Goal: Task Accomplishment & Management: Manage account settings

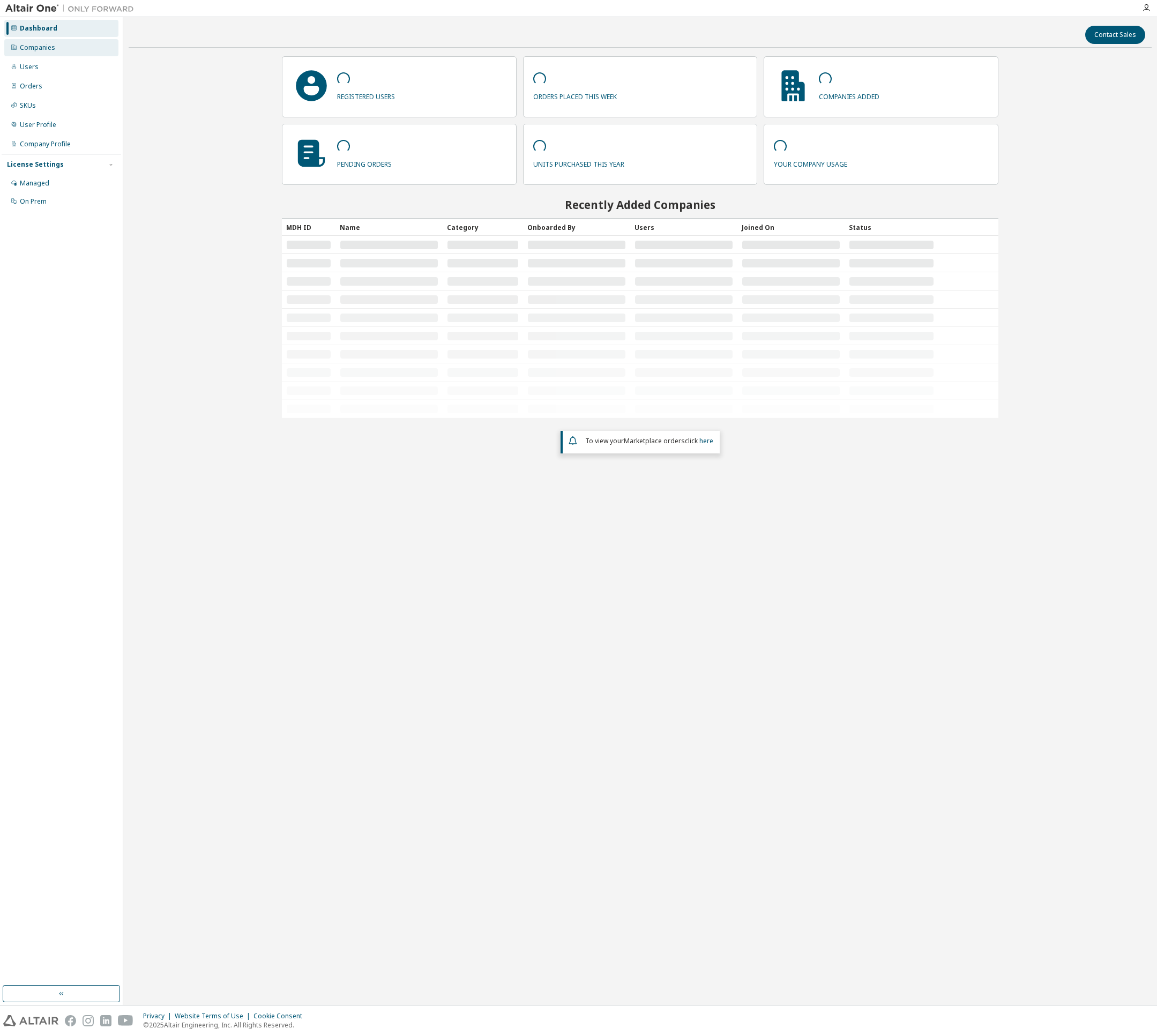
click at [29, 51] on div "Companies" at bounding box center [37, 48] width 36 height 9
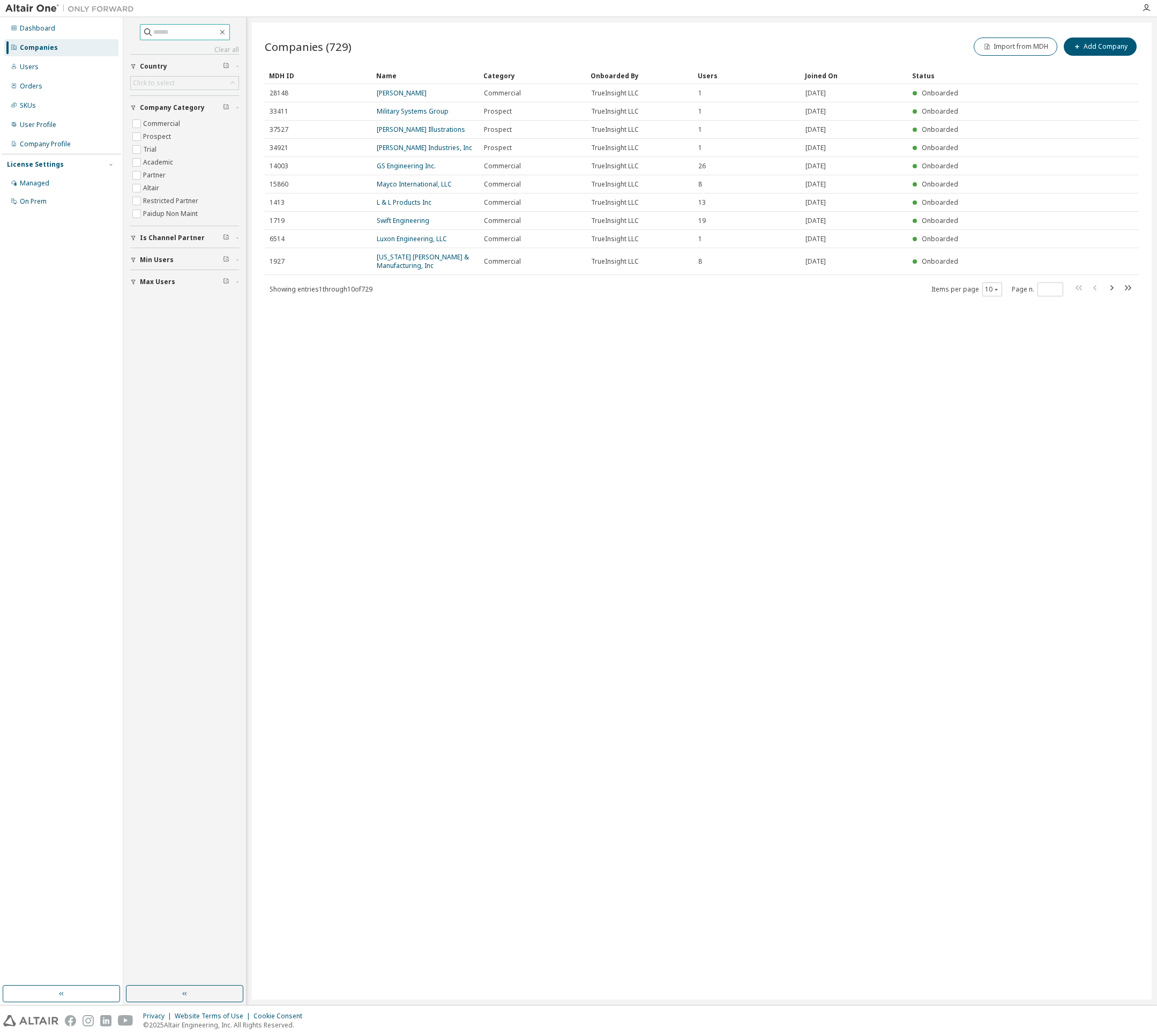
click at [169, 31] on input "text" at bounding box center [185, 32] width 64 height 11
type input "*****"
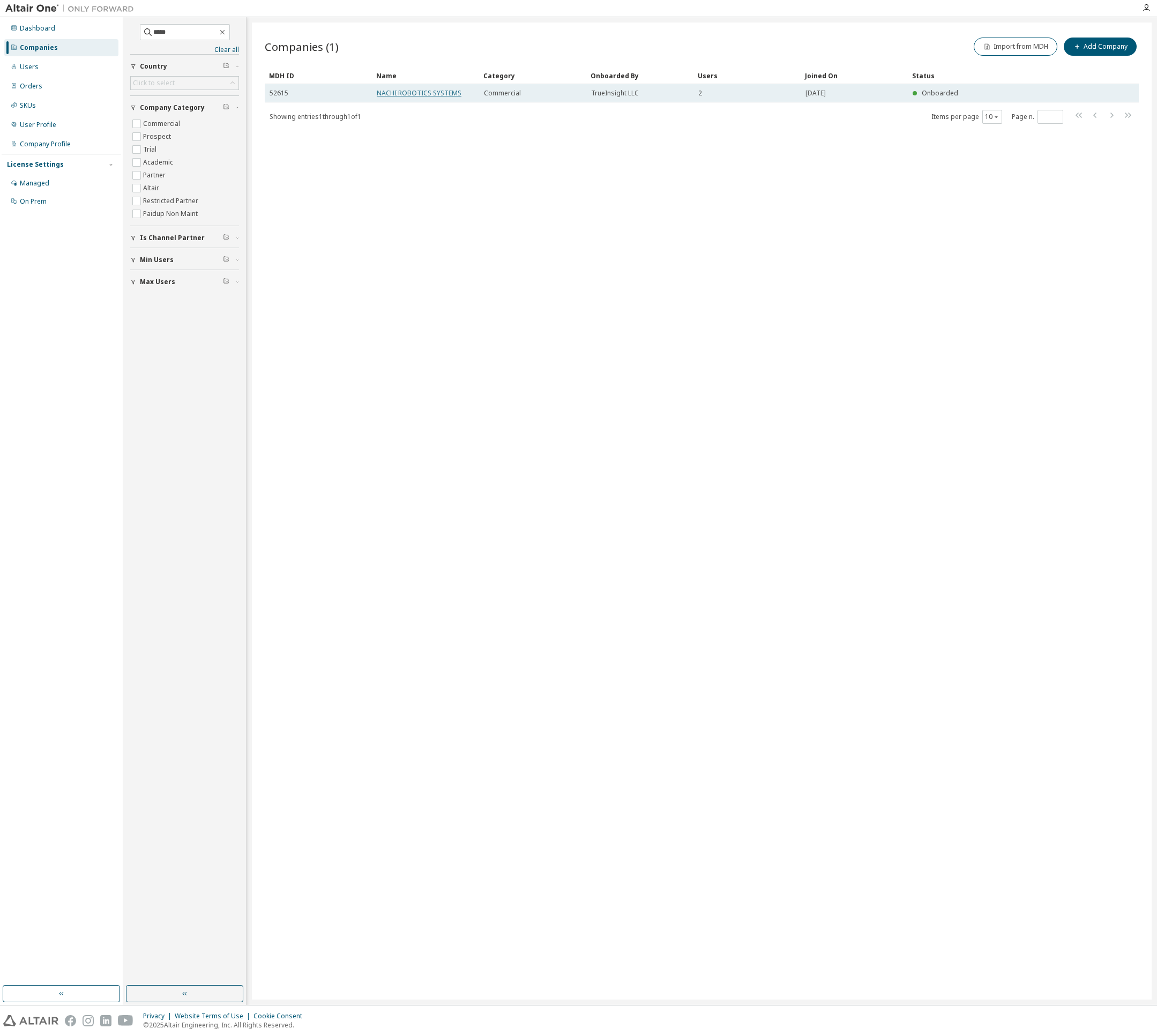
click at [388, 91] on link "NACHI ROBOTICS SYSTEMS" at bounding box center [419, 92] width 85 height 9
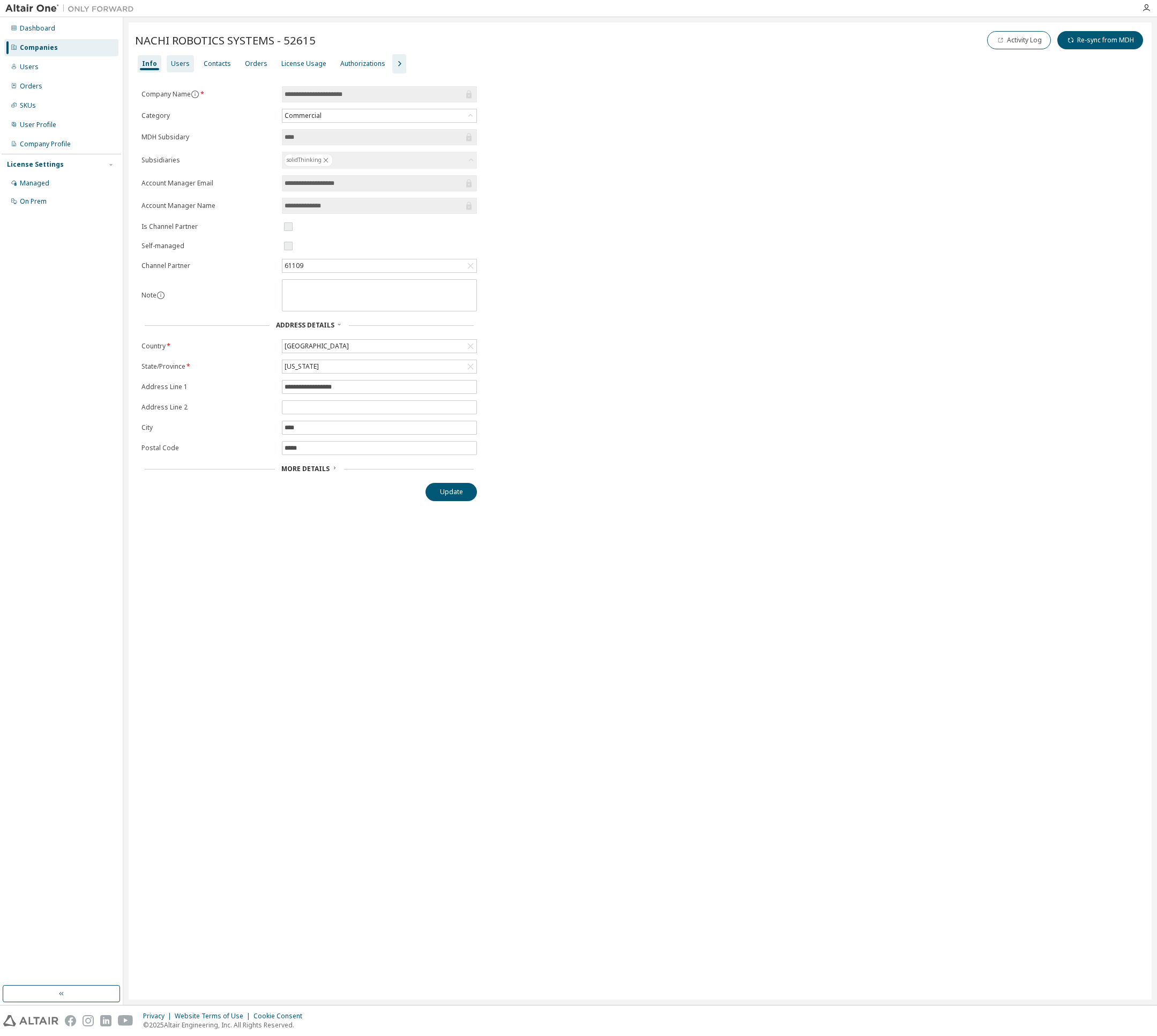
click at [179, 67] on div "Users" at bounding box center [180, 64] width 19 height 9
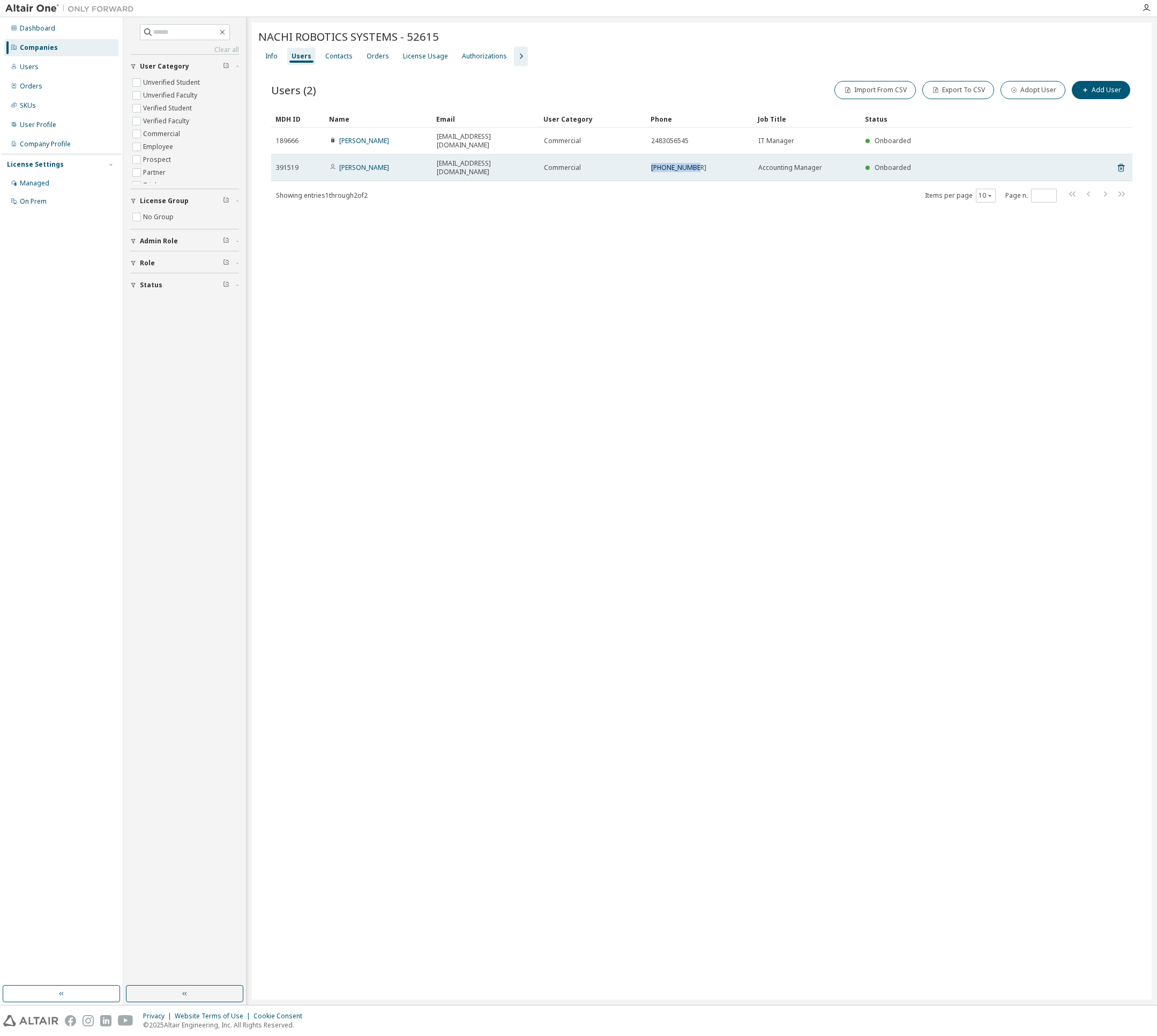
drag, startPoint x: 701, startPoint y: 160, endPoint x: 642, endPoint y: 152, distance: 59.5
click at [642, 154] on tr "391519 Heather Milz hmilz@nachirobotics.com Commercial 248-252-6196 Accounting …" at bounding box center [702, 168] width 861 height 27
